Goal: Task Accomplishment & Management: Use online tool/utility

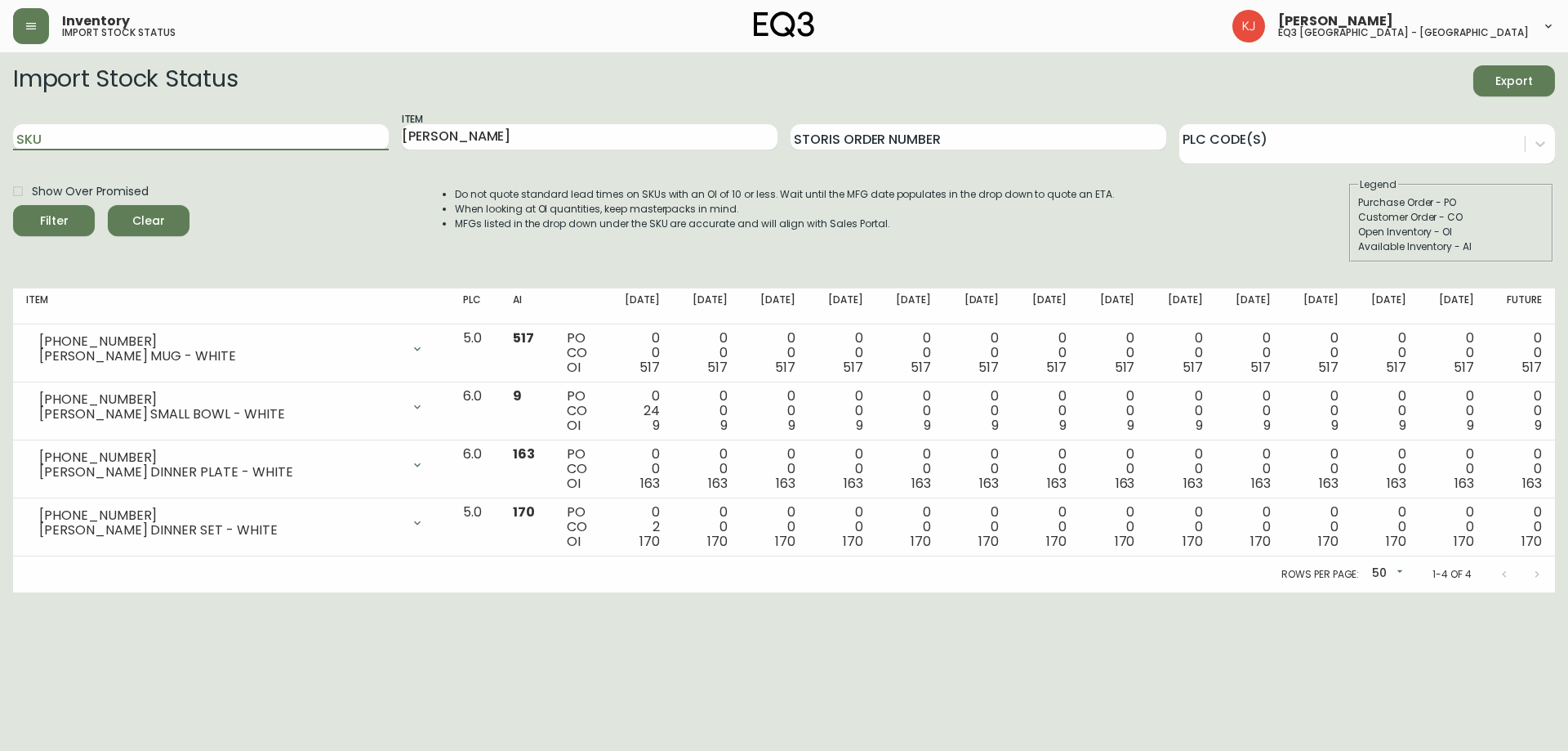
drag, startPoint x: 256, startPoint y: 141, endPoint x: 0, endPoint y: 112, distance: 257.6
click at [0, 112] on main "Import Stock Status Export SKU Item [PERSON_NAME] Storis Order Number PLC Code(…" at bounding box center [784, 322] width 1568 height 540
paste input "[PHONE_NUMBER]"
type input "[PHONE_NUMBER]"
drag, startPoint x: 460, startPoint y: 141, endPoint x: 200, endPoint y: 109, distance: 262.0
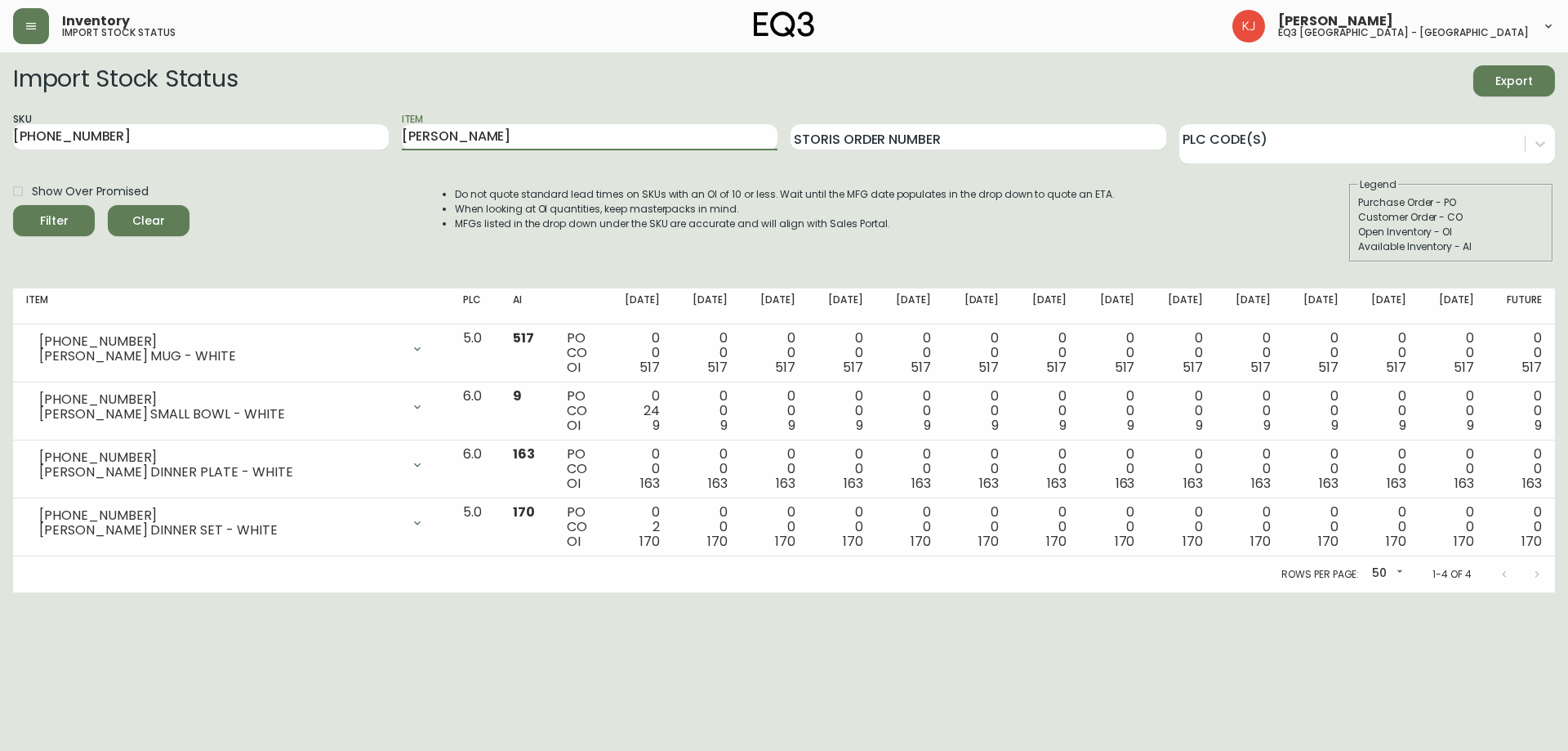
click at [189, 117] on div "SKU [PHONE_NUMBER] Item [PERSON_NAME] Storis Order Number PLC Code(s)" at bounding box center [783, 137] width 1542 height 53
click at [13, 205] on button "Filter" at bounding box center [54, 221] width 82 height 31
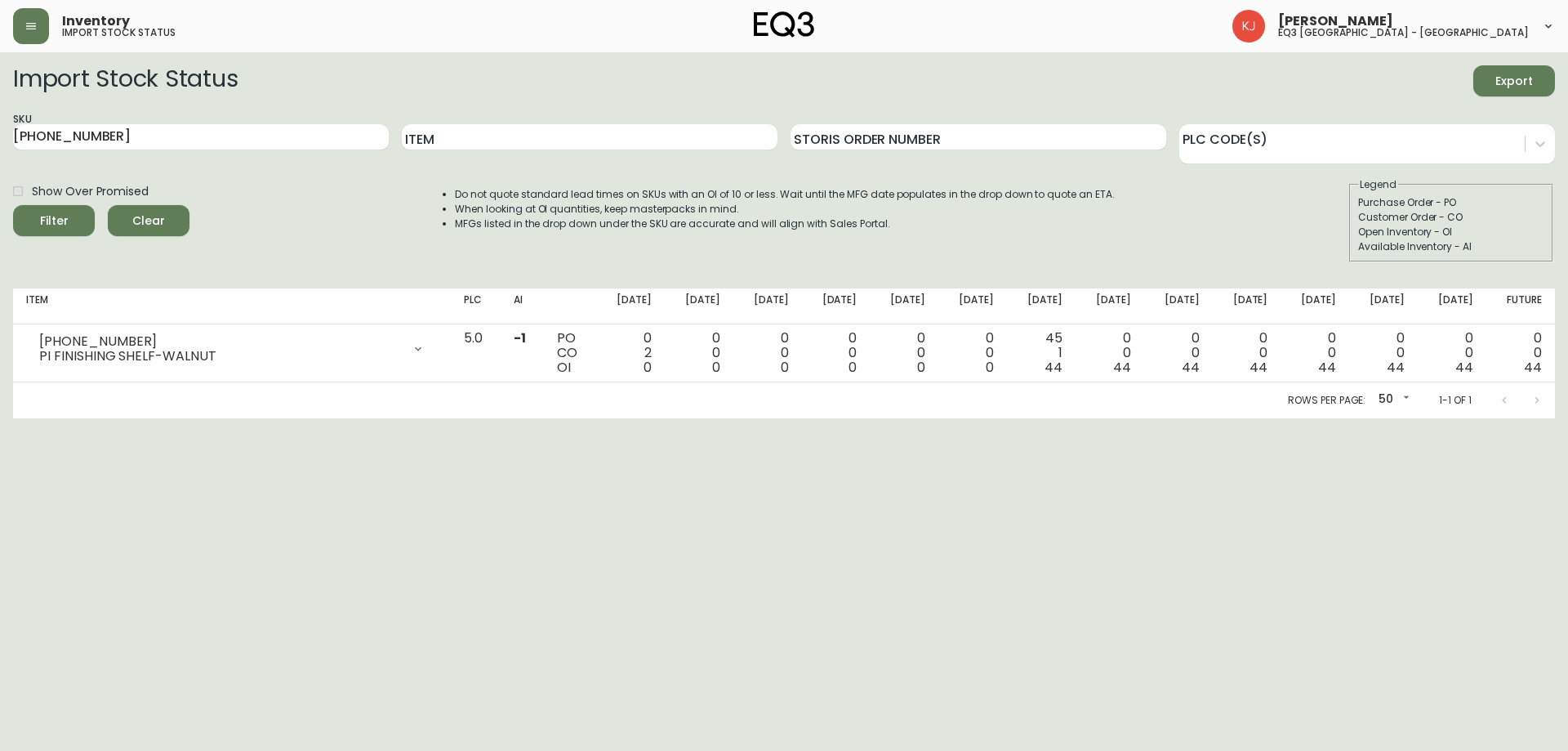
click at [1443, 418] on html "Inventory import stock status [PERSON_NAME] eq3 [GEOGRAPHIC_DATA] - [GEOGRAPHIC…" at bounding box center [784, 209] width 1568 height 418
drag, startPoint x: 331, startPoint y: 133, endPoint x: 0, endPoint y: 69, distance: 337.1
click at [0, 111] on main "Import Stock Status Export SKU [PHONE_NUMBER] Item Storis Order Number PLC Code…" at bounding box center [784, 235] width 1568 height 366
paste input "5"
click at [13, 205] on button "Filter" at bounding box center [54, 221] width 82 height 31
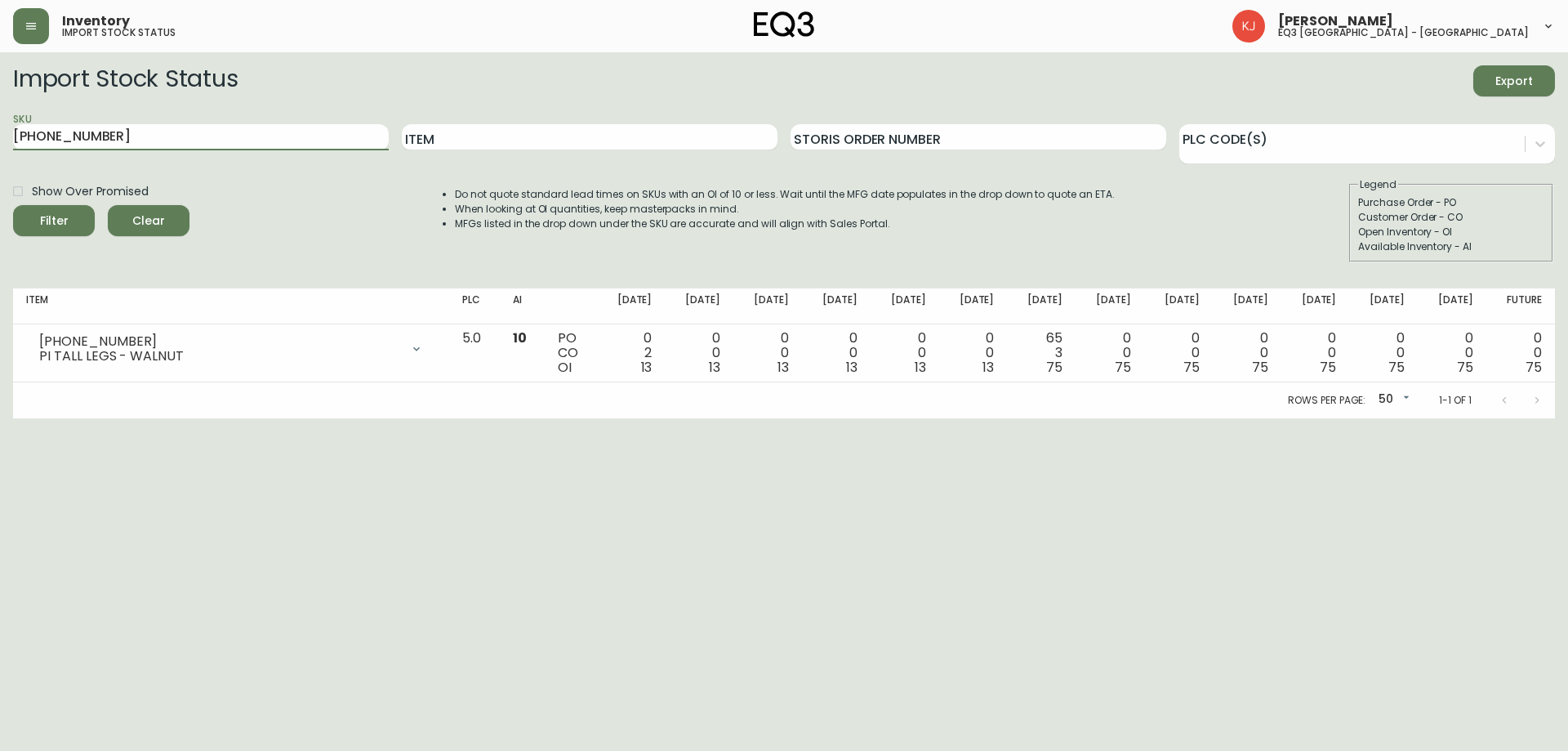
drag, startPoint x: 305, startPoint y: 140, endPoint x: 0, endPoint y: 12, distance: 330.8
click at [0, 18] on div "Inventory import stock status [PERSON_NAME] eq3 [GEOGRAPHIC_DATA] - [GEOGRAPHIC…" at bounding box center [784, 209] width 1568 height 418
paste input "1"
click at [13, 205] on button "Filter" at bounding box center [54, 221] width 82 height 31
drag, startPoint x: 270, startPoint y: 132, endPoint x: 0, endPoint y: 53, distance: 281.3
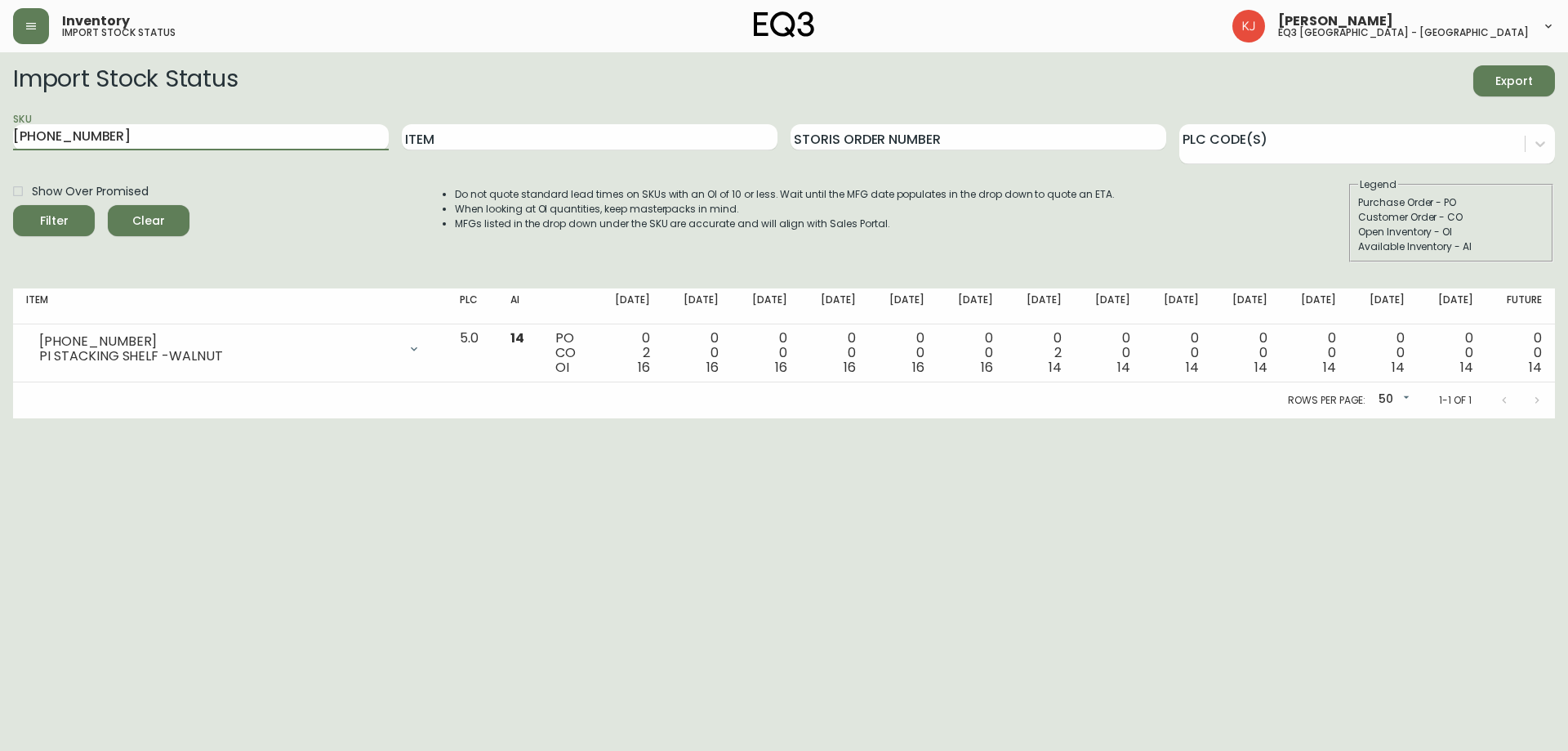
click at [0, 72] on main "Import Stock Status Export SKU [PHONE_NUMBER] Item Storis Order Number PLC Code…" at bounding box center [784, 235] width 1568 height 366
paste input "4"
type input "[PHONE_NUMBER]"
click at [13, 205] on button "Filter" at bounding box center [54, 221] width 82 height 31
